Goal: Task Accomplishment & Management: Use online tool/utility

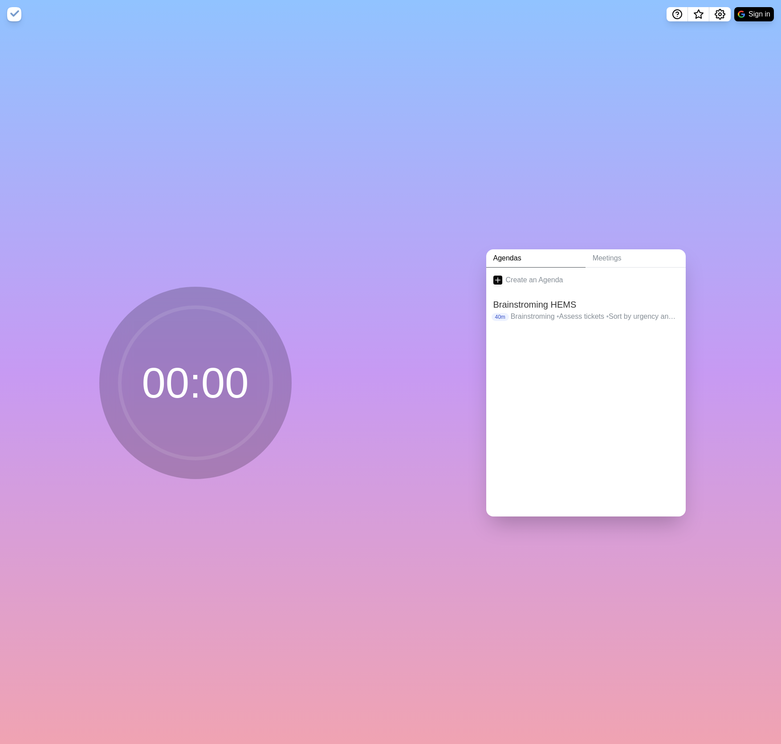
click at [184, 367] on circle at bounding box center [195, 382] width 151 height 151
click at [620, 254] on link "Meetings" at bounding box center [636, 258] width 100 height 18
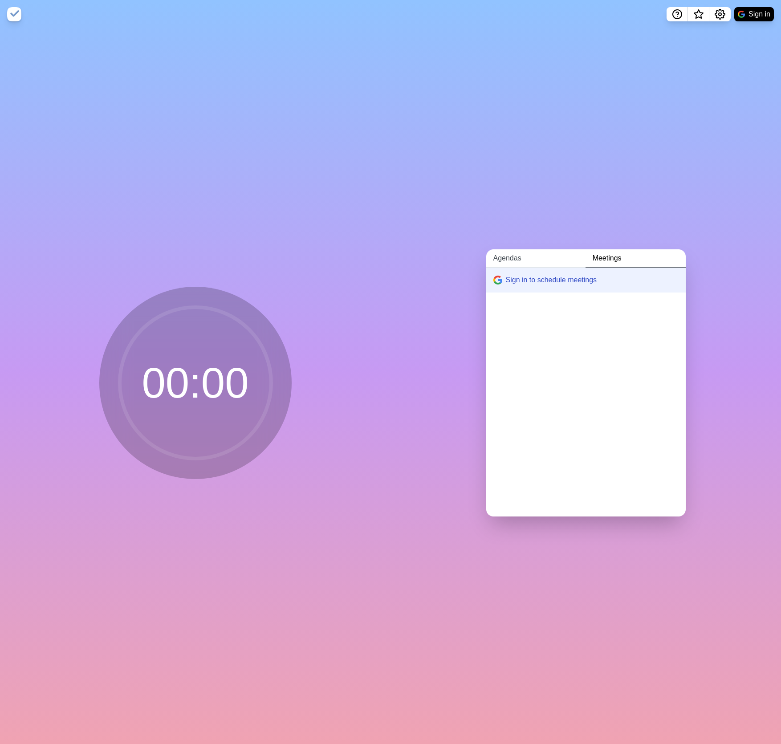
click at [535, 253] on link "Agendas" at bounding box center [535, 258] width 99 height 18
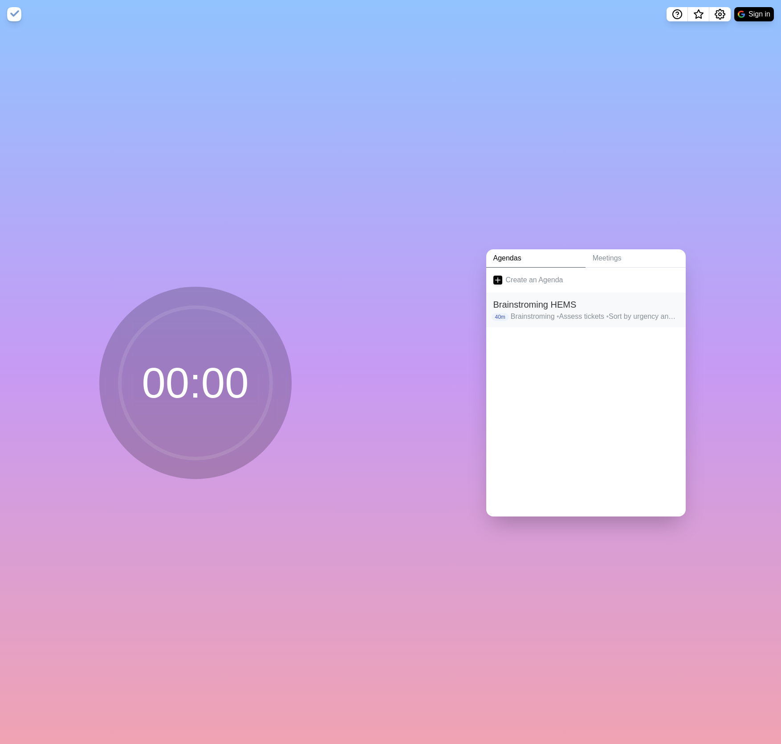
click at [544, 311] on p "Brainstroming • Assess tickets • Sort by urgency and priority" at bounding box center [595, 316] width 168 height 11
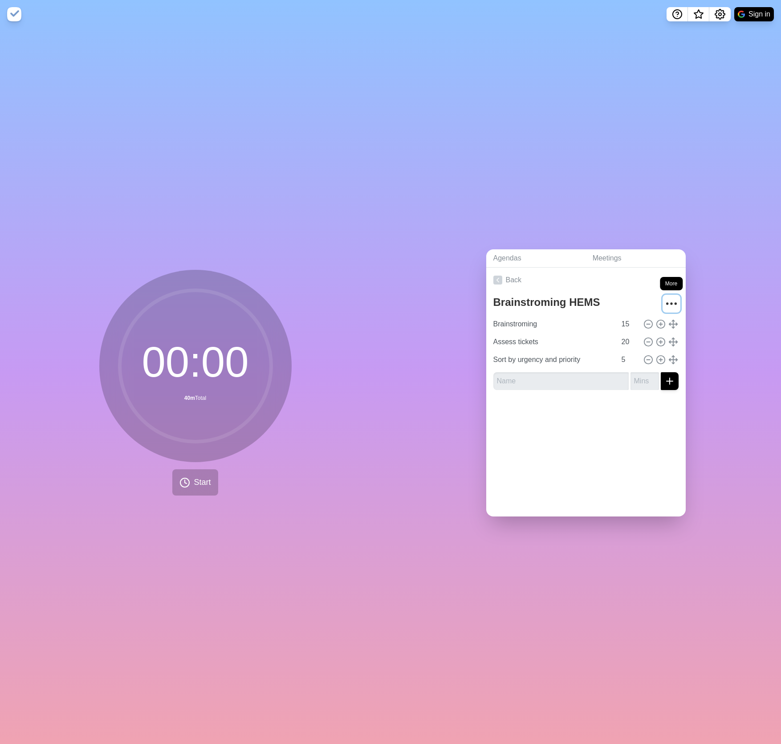
click at [665, 298] on icon "More" at bounding box center [672, 304] width 14 height 14
click at [637, 348] on p "Delete agenda" at bounding box center [639, 353] width 46 height 11
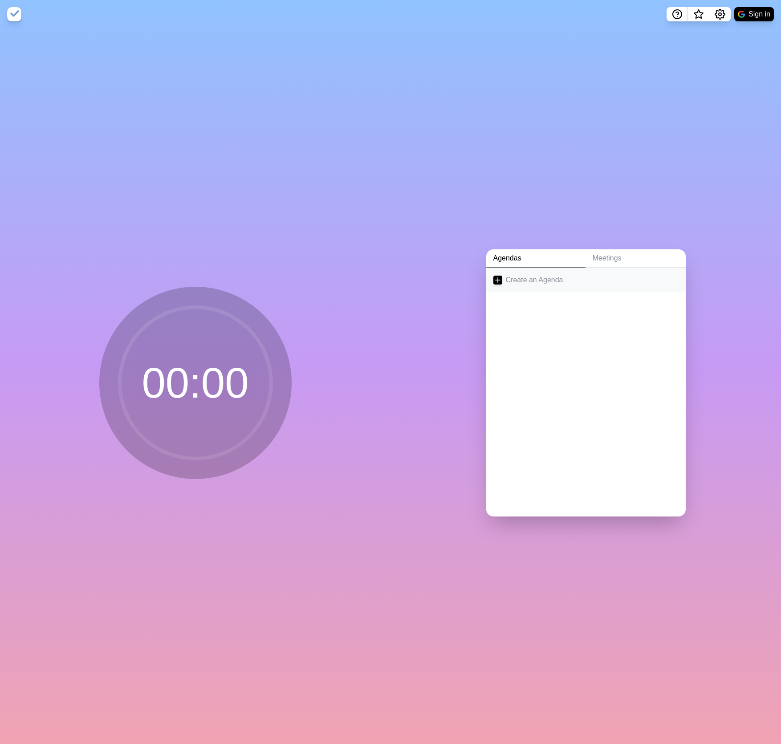
click at [530, 282] on link "Create an Agenda" at bounding box center [586, 280] width 200 height 25
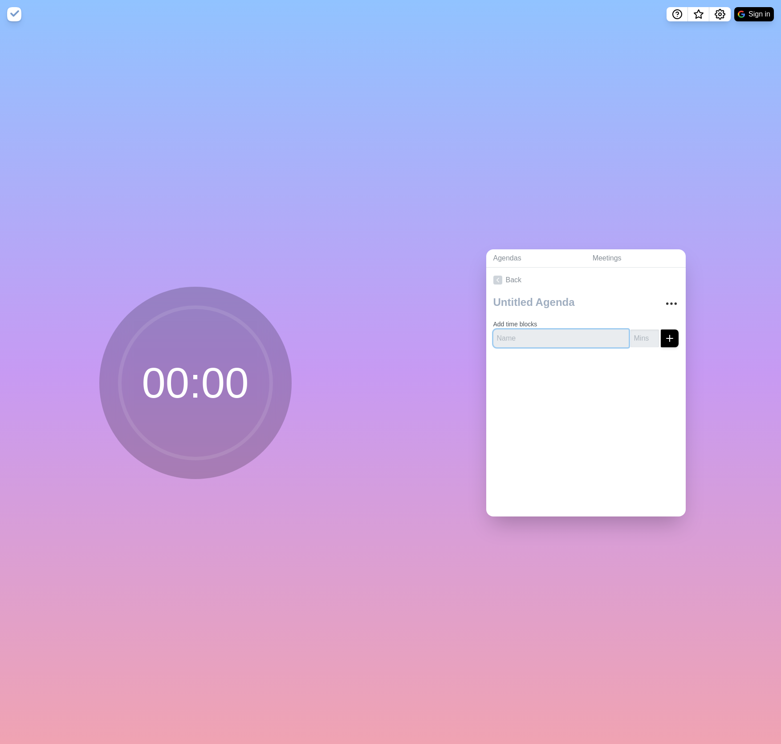
click at [542, 337] on input "text" at bounding box center [560, 339] width 135 height 18
type input "Pause"
click at [633, 333] on input "number" at bounding box center [645, 339] width 29 height 18
type input "8"
click at [665, 336] on icon "submit" at bounding box center [670, 338] width 11 height 11
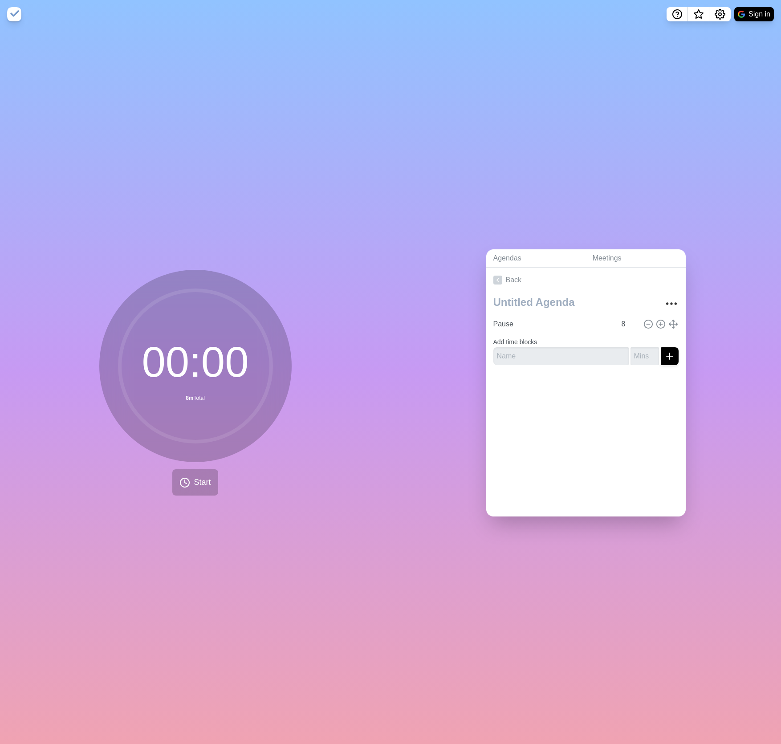
click at [200, 486] on div "00 : 00 8m Total Start Agendas Meetings Back Pause 8 Add time blocks" at bounding box center [390, 387] width 781 height 716
click at [199, 480] on span "Start" at bounding box center [202, 483] width 17 height 12
click at [603, 627] on div "Agendas Meetings Back Pause 8 Add time blocks" at bounding box center [586, 387] width 391 height 716
click at [333, 499] on div "0 % Finished 00 : 00 8m Total 8m Active 8m Since Start" at bounding box center [195, 387] width 391 height 716
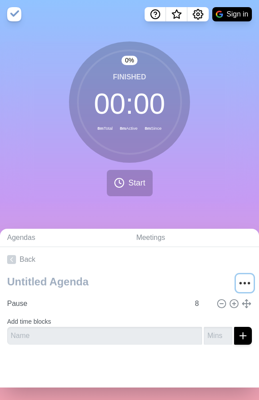
click at [236, 291] on button "More" at bounding box center [245, 283] width 18 height 18
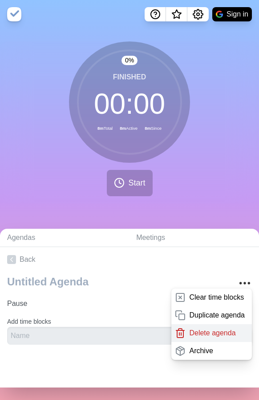
click at [208, 325] on div "Delete agenda" at bounding box center [211, 333] width 81 height 18
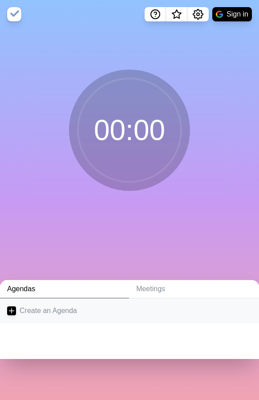
click at [80, 307] on link "Create an Agenda" at bounding box center [129, 310] width 259 height 25
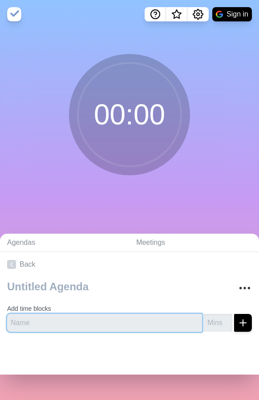
click at [82, 326] on input "text" at bounding box center [104, 323] width 195 height 18
type input "block2"
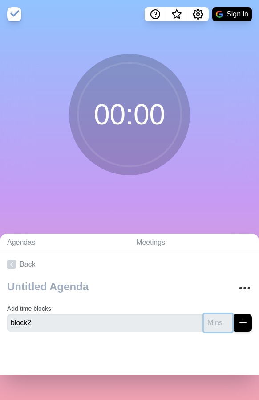
click at [206, 327] on input "number" at bounding box center [218, 323] width 29 height 18
type input "20"
click at [238, 327] on icon "submit" at bounding box center [243, 322] width 11 height 11
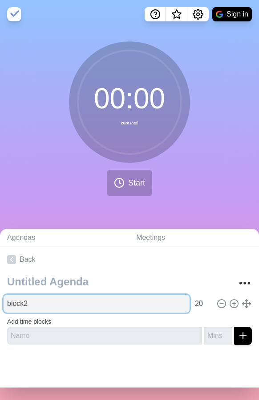
click at [174, 304] on input "block2" at bounding box center [97, 303] width 186 height 18
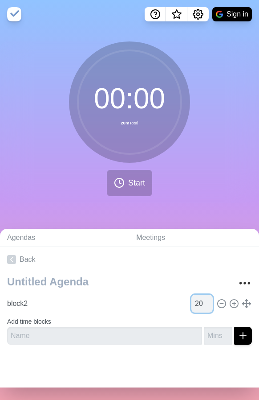
click at [192, 302] on input "20" at bounding box center [202, 303] width 21 height 18
click at [196, 306] on input "19" at bounding box center [202, 303] width 21 height 18
click at [196, 306] on input "18" at bounding box center [202, 303] width 21 height 18
click at [196, 306] on input "17" at bounding box center [202, 303] width 21 height 18
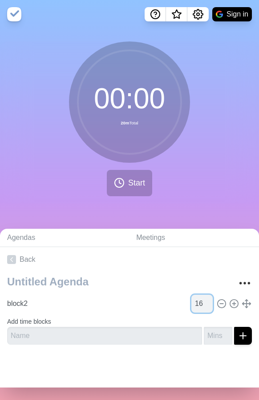
click at [196, 306] on input "16" at bounding box center [202, 303] width 21 height 18
click at [196, 306] on input "15" at bounding box center [202, 303] width 21 height 18
click at [133, 184] on span "Start" at bounding box center [136, 183] width 17 height 12
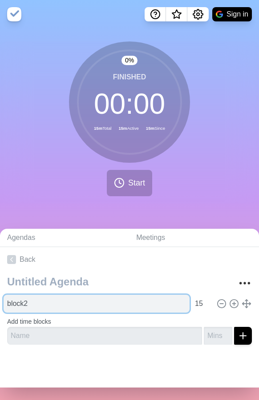
click at [166, 301] on input "block2" at bounding box center [97, 303] width 186 height 18
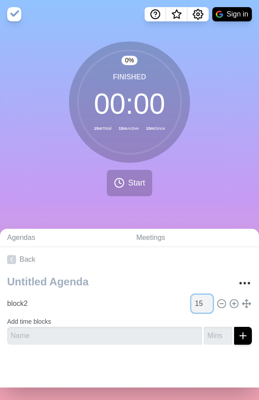
click at [192, 300] on input "15" at bounding box center [202, 303] width 21 height 18
type input "9"
click at [238, 334] on icon "submit" at bounding box center [243, 335] width 11 height 11
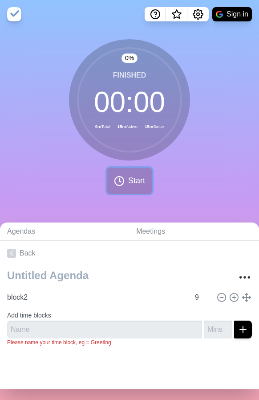
click at [127, 174] on button "Start" at bounding box center [129, 180] width 45 height 26
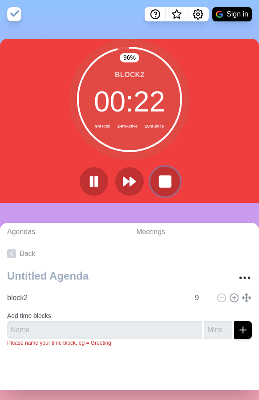
click at [163, 182] on rect at bounding box center [164, 180] width 11 height 11
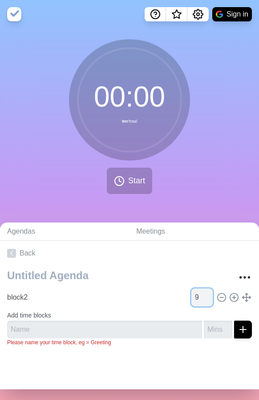
click at [192, 291] on input "9" at bounding box center [202, 297] width 21 height 18
click at [192, 296] on input "16" at bounding box center [202, 297] width 21 height 18
type input "15"
click at [196, 301] on input "15" at bounding box center [202, 297] width 21 height 18
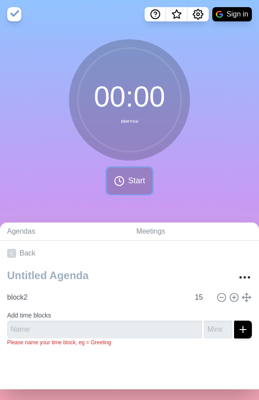
click at [140, 181] on span "Start" at bounding box center [136, 181] width 17 height 12
